Goal: Task Accomplishment & Management: Complete application form

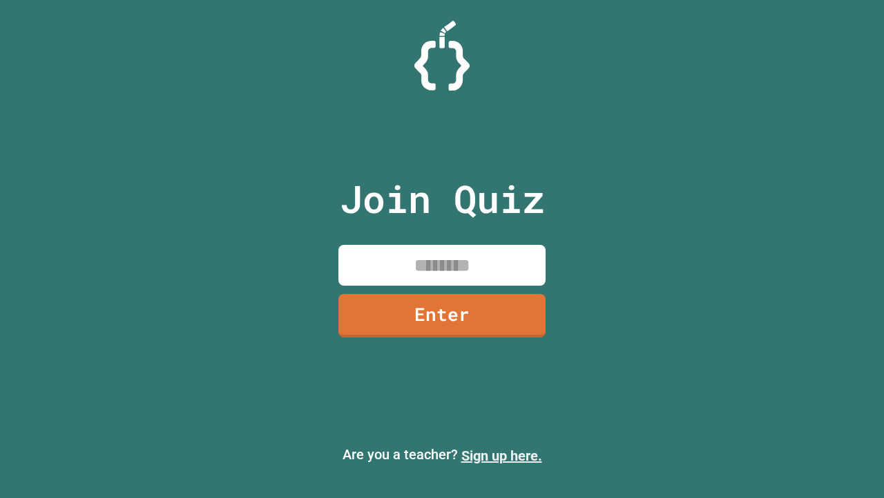
click at [502, 455] on link "Sign up here." at bounding box center [502, 455] width 81 height 17
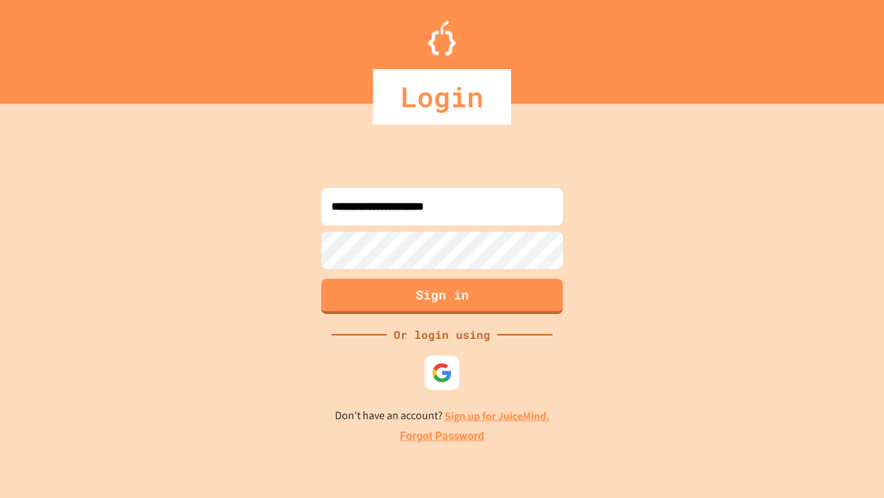
type input "**********"
